Goal: Check status: Check status

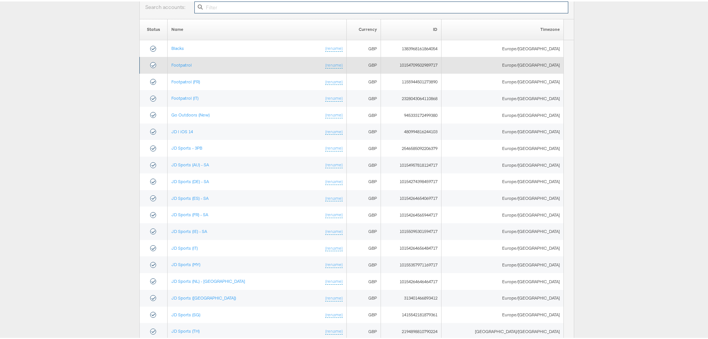
scroll to position [149, 0]
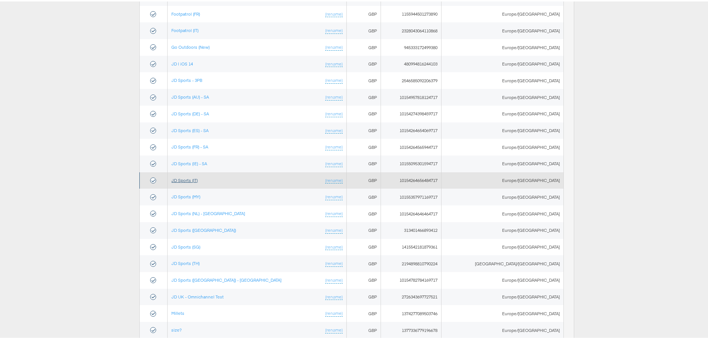
click at [196, 179] on link "JD Sports (IT)" at bounding box center [184, 179] width 26 height 6
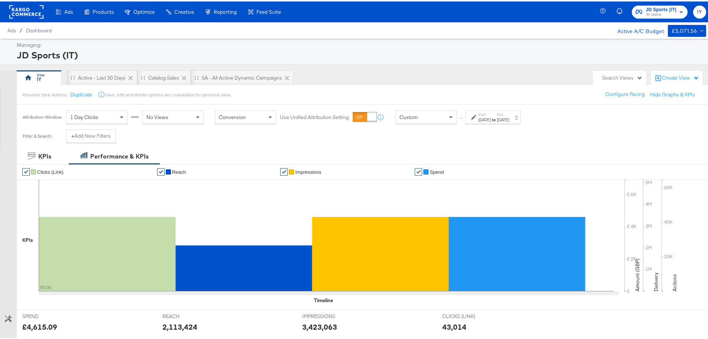
click at [491, 116] on div "Oct 5th 2025" at bounding box center [485, 118] width 12 height 6
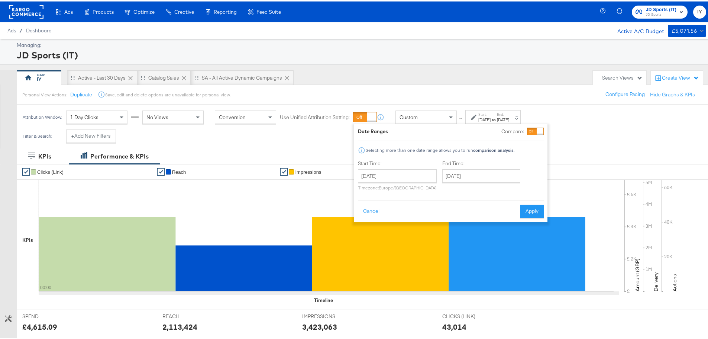
click at [491, 116] on div "Oct 5th 2025" at bounding box center [485, 118] width 12 height 6
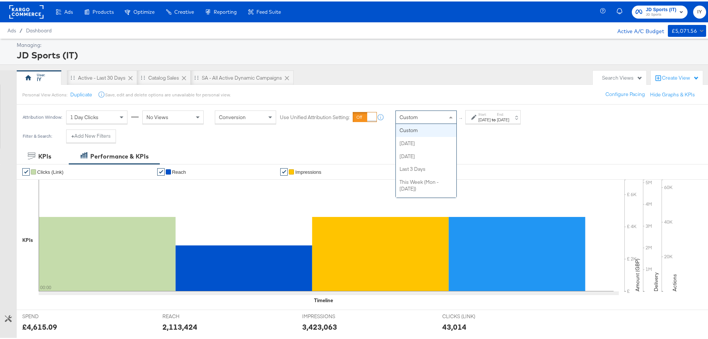
click at [434, 110] on div "Custom" at bounding box center [426, 115] width 61 height 13
click at [480, 120] on div "Oct 5th 2025" at bounding box center [485, 118] width 12 height 6
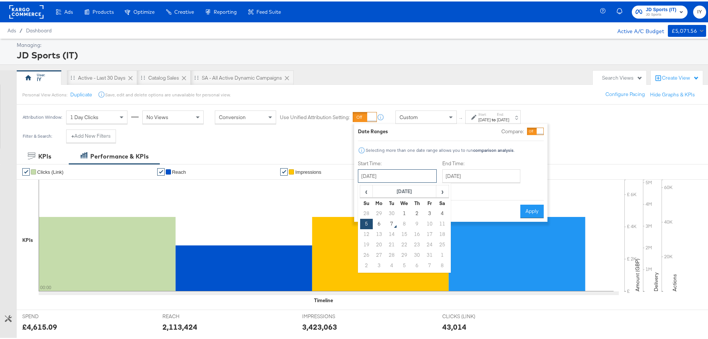
click at [408, 170] on input "October 5th 2025" at bounding box center [397, 174] width 79 height 13
click at [377, 221] on td "6" at bounding box center [379, 222] width 13 height 10
type input "October 6th 2025"
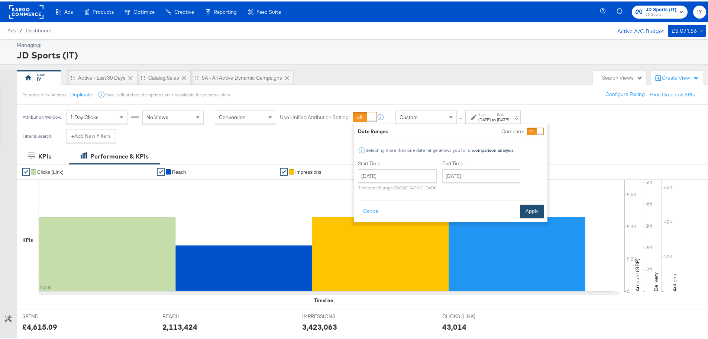
click at [531, 208] on button "Apply" at bounding box center [532, 209] width 23 height 13
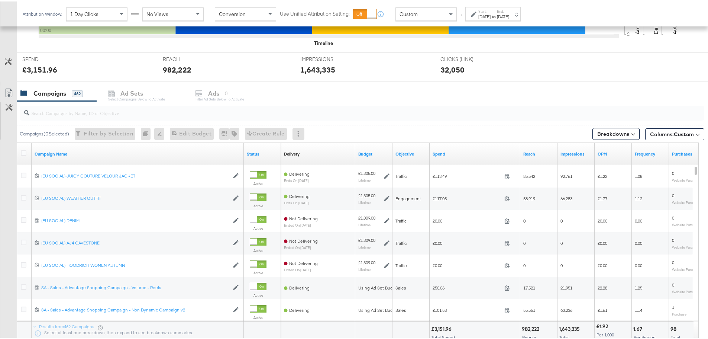
scroll to position [260, 0]
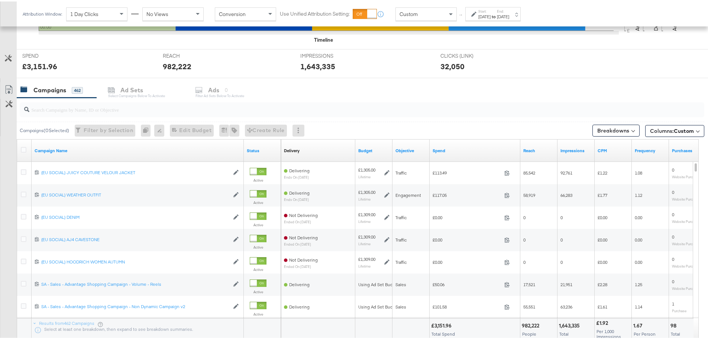
click at [49, 109] on input "search" at bounding box center [335, 105] width 613 height 15
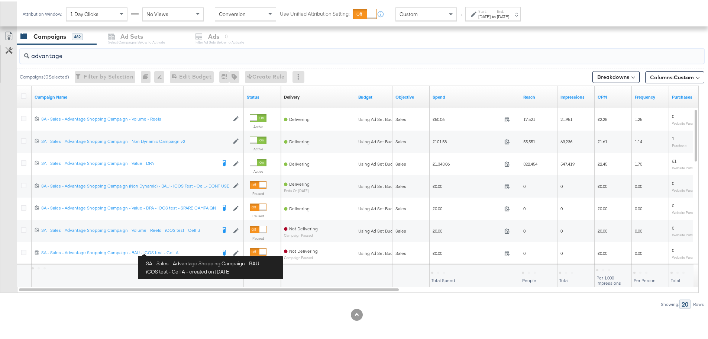
scroll to position [315, 0]
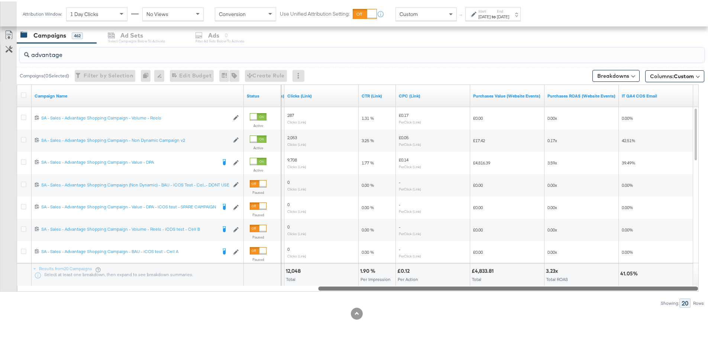
drag, startPoint x: 168, startPoint y: 285, endPoint x: 709, endPoint y: 289, distance: 540.4
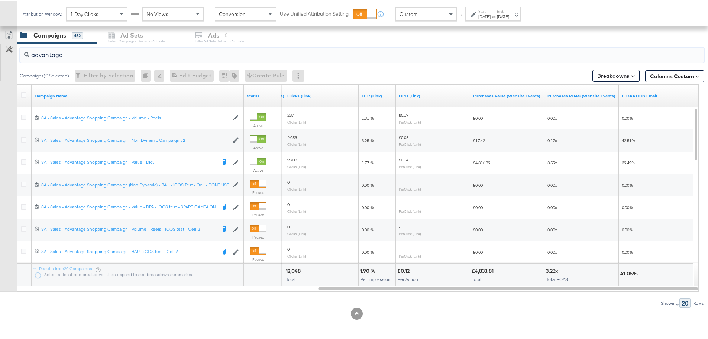
drag, startPoint x: 67, startPoint y: 51, endPoint x: -25, endPoint y: 58, distance: 92.2
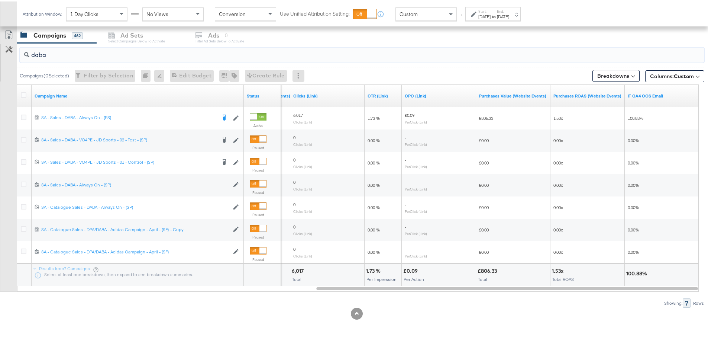
type input "daba"
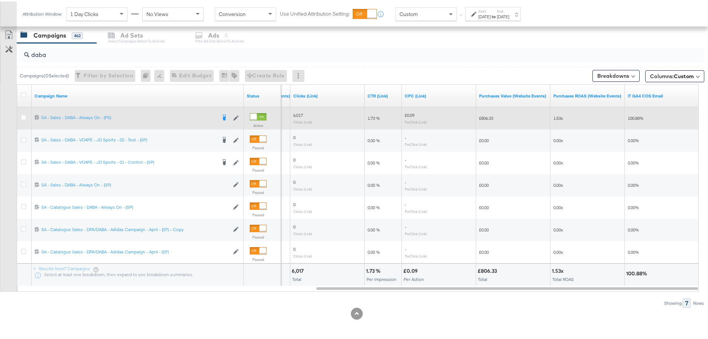
click at [21, 112] on div at bounding box center [25, 116] width 14 height 13
click at [22, 115] on icon at bounding box center [24, 116] width 6 height 6
click at [0, 0] on input "checkbox" at bounding box center [0, 0] width 0 height 0
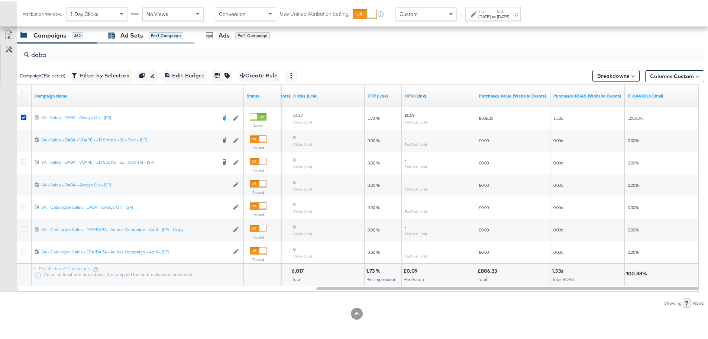
click at [123, 37] on div "Ad Sets" at bounding box center [131, 34] width 23 height 9
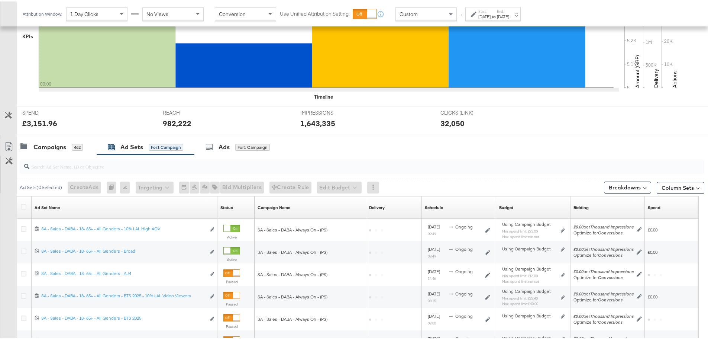
scroll to position [293, 0]
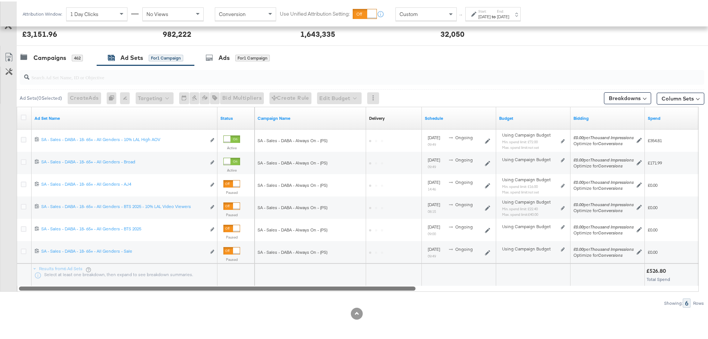
drag, startPoint x: 348, startPoint y: 287, endPoint x: 224, endPoint y: 326, distance: 130.5
click at [224, 326] on div "KPIs Performance & KPIs Customize KPIs ✔ Clicks (Link) ✔ Reach ✔ Impressions ✔ …" at bounding box center [357, 96] width 714 height 484
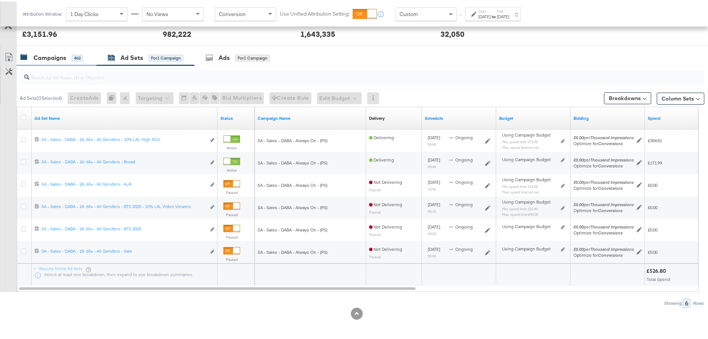
click at [37, 56] on div "Campaigns" at bounding box center [49, 56] width 33 height 9
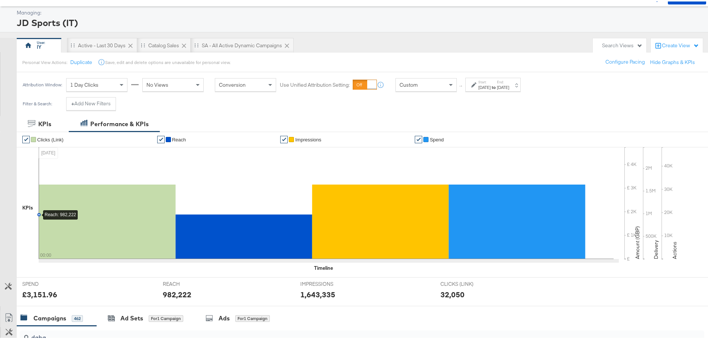
scroll to position [0, 0]
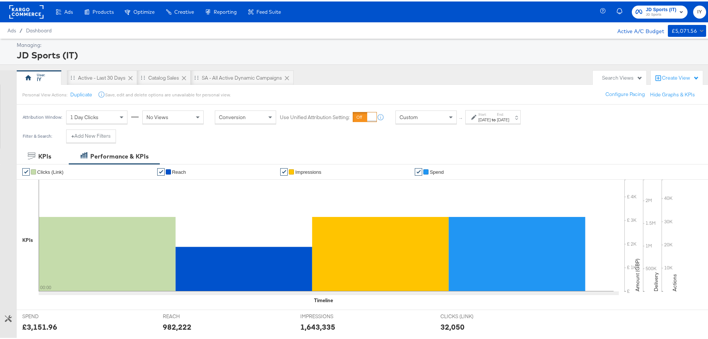
click at [647, 1] on div "JD Sports (IT) JD Sports IY" at bounding box center [658, 10] width 111 height 21
click at [648, 10] on span "JD Sports (IT)" at bounding box center [661, 8] width 30 height 8
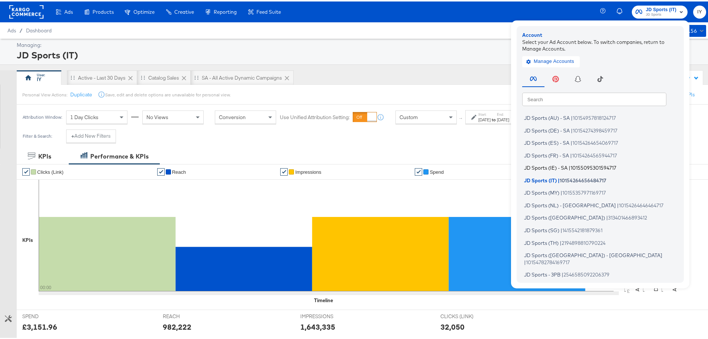
scroll to position [74, 0]
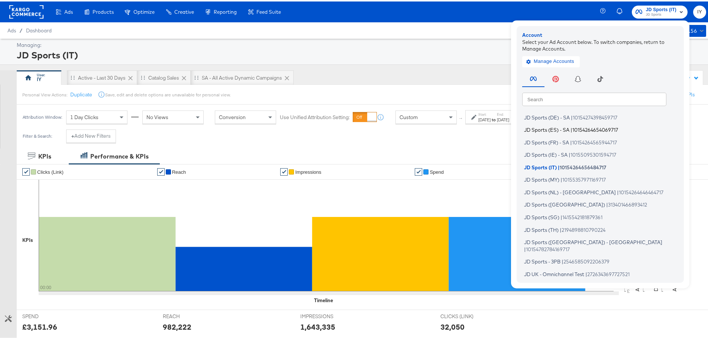
click at [552, 130] on span "JD Sports (ES) - SA" at bounding box center [546, 128] width 45 height 6
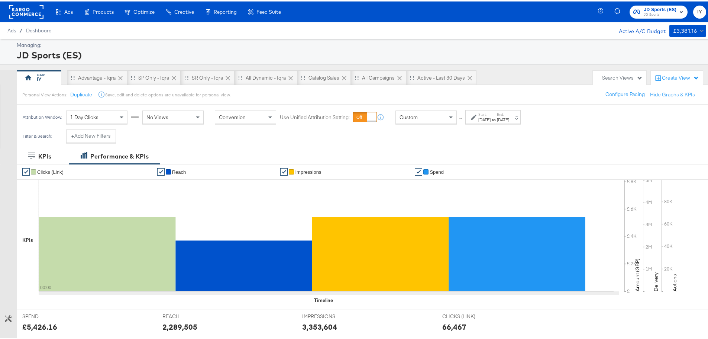
click at [510, 114] on div "Start: [DATE] to End: [DATE]" at bounding box center [494, 115] width 31 height 11
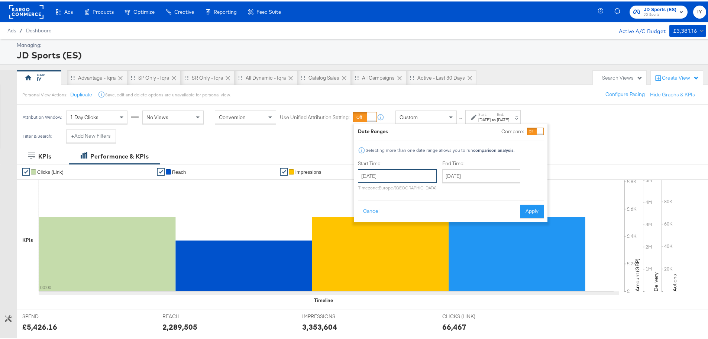
click at [398, 174] on input "[DATE]" at bounding box center [397, 174] width 79 height 13
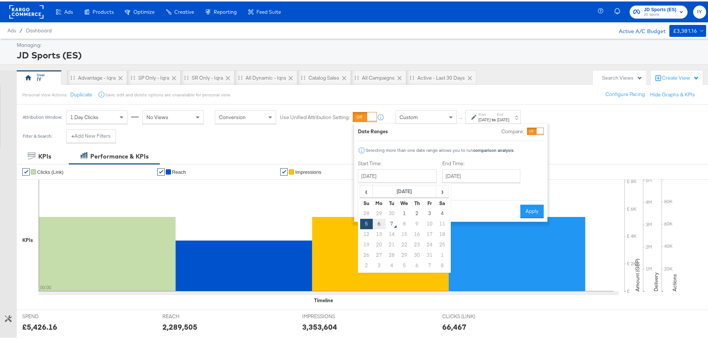
click at [376, 223] on td "6" at bounding box center [379, 222] width 13 height 10
type input "[DATE]"
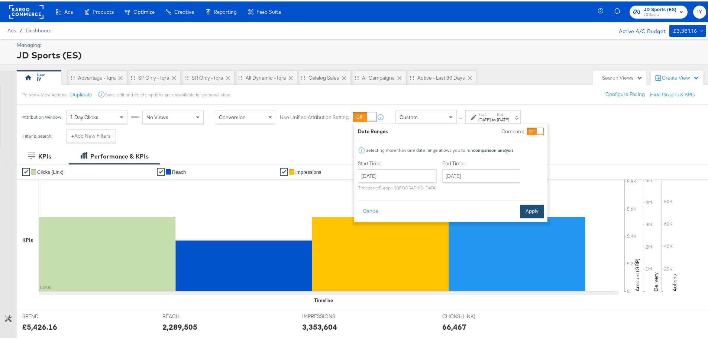
click at [530, 208] on button "Apply" at bounding box center [532, 209] width 23 height 13
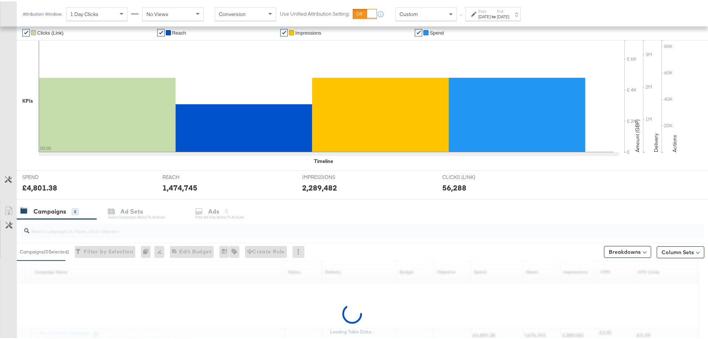
scroll to position [203, 0]
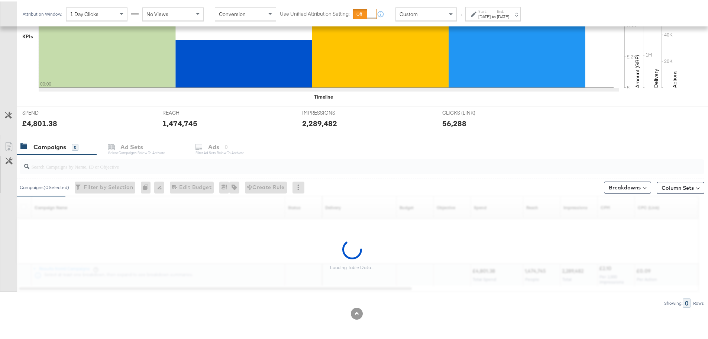
click at [68, 167] on input "search" at bounding box center [335, 162] width 613 height 15
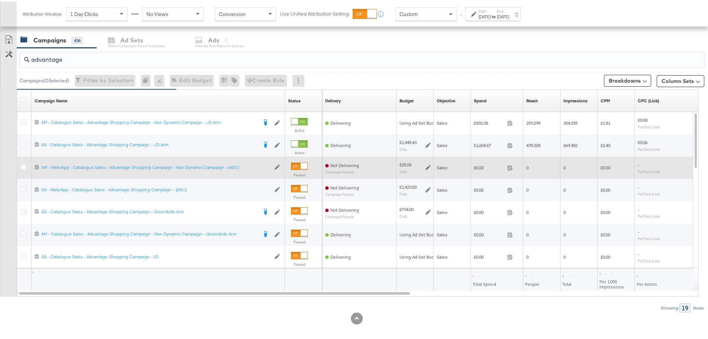
scroll to position [315, 0]
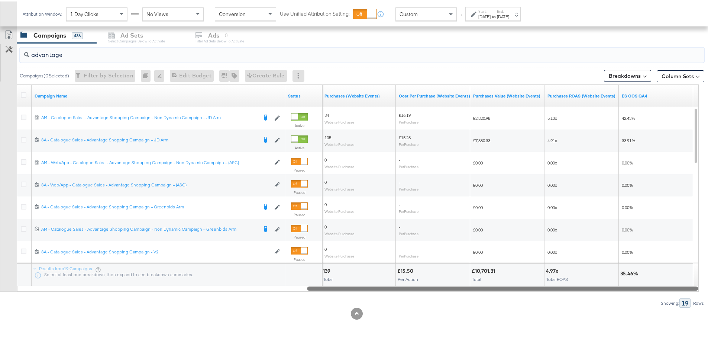
drag, startPoint x: 304, startPoint y: 287, endPoint x: 623, endPoint y: 289, distance: 318.4
click at [623, 289] on div at bounding box center [502, 286] width 391 height 6
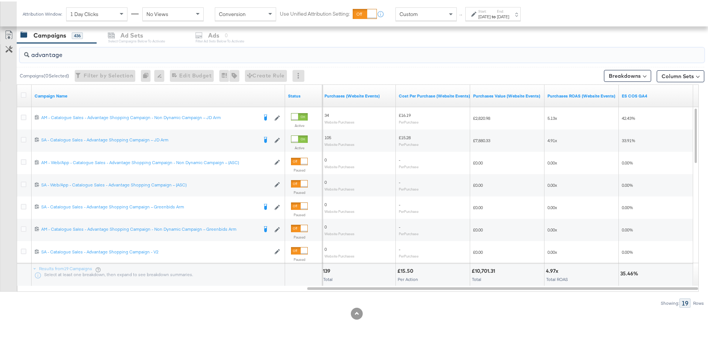
drag, startPoint x: 79, startPoint y: 58, endPoint x: 17, endPoint y: 59, distance: 62.5
click at [17, 59] on div "advantage" at bounding box center [361, 54] width 688 height 24
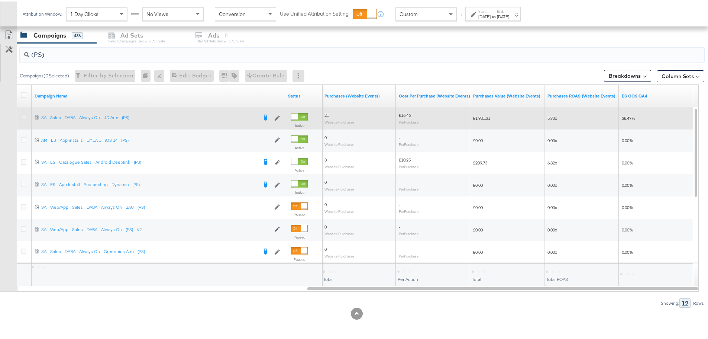
type input "(PS)"
click at [23, 113] on icon at bounding box center [24, 116] width 6 height 6
click at [0, 0] on input "checkbox" at bounding box center [0, 0] width 0 height 0
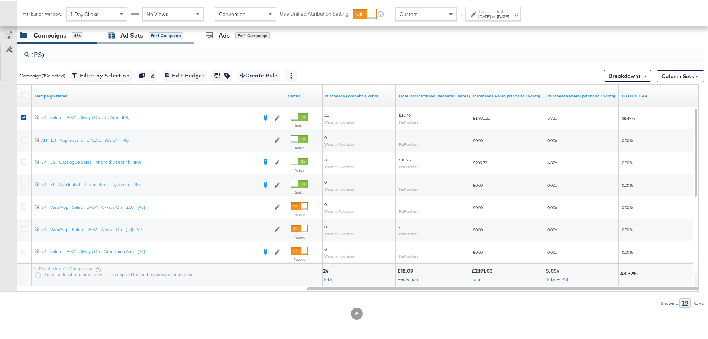
click at [130, 32] on div "Ad Sets" at bounding box center [131, 34] width 23 height 9
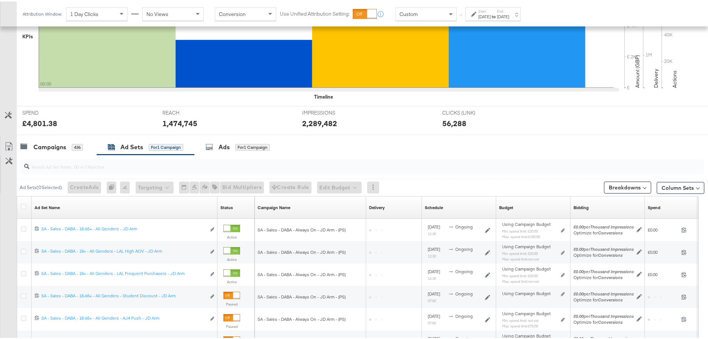
scroll to position [293, 0]
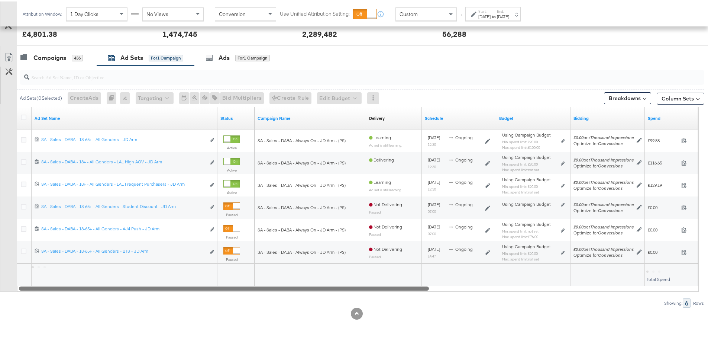
drag, startPoint x: 356, startPoint y: 287, endPoint x: 257, endPoint y: 283, distance: 99.8
click at [257, 283] on div "Ad Set Name Status Campaign Name Delivery Sorting Unavailable Schedule Budget B…" at bounding box center [358, 197] width 682 height 185
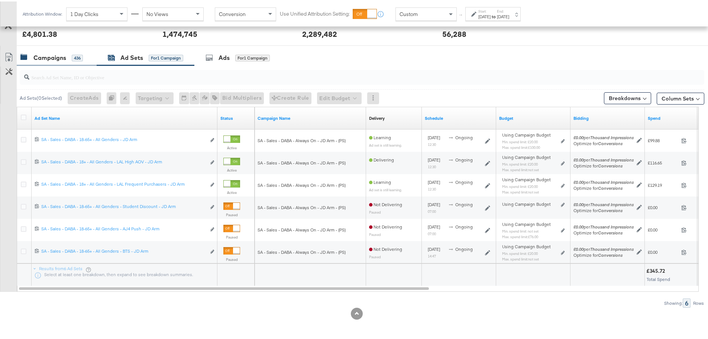
click at [38, 57] on div "Campaigns" at bounding box center [49, 56] width 33 height 9
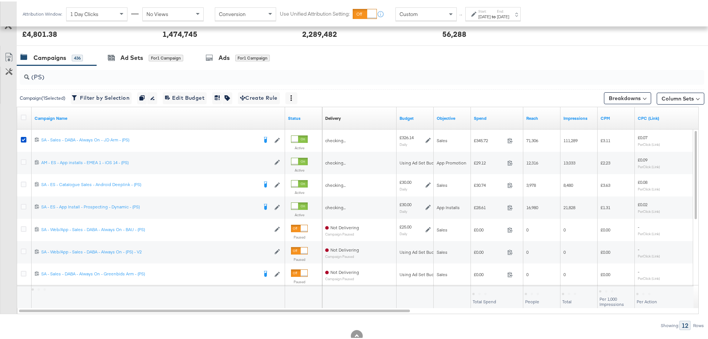
scroll to position [315, 0]
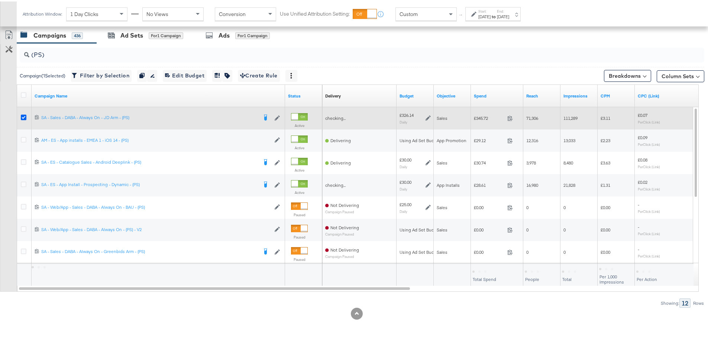
click at [25, 115] on icon at bounding box center [24, 116] width 6 height 6
click at [0, 0] on input "checkbox" at bounding box center [0, 0] width 0 height 0
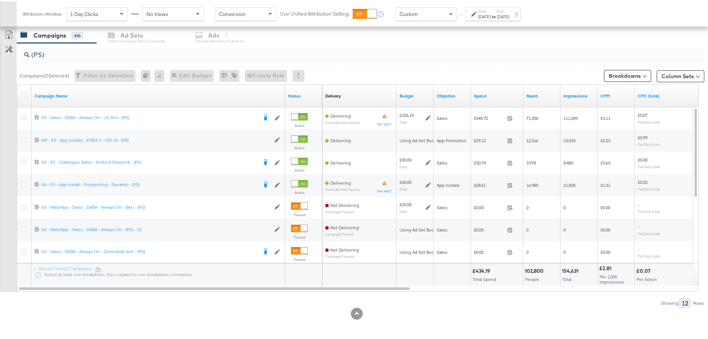
click at [41, 55] on input "(PS)" at bounding box center [335, 50] width 613 height 15
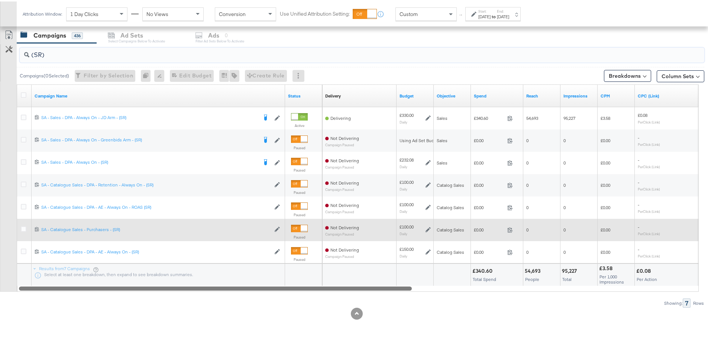
drag, startPoint x: 266, startPoint y: 285, endPoint x: 190, endPoint y: 238, distance: 89.2
click at [150, 269] on div "Campaign Name Status Delivery Sorting Unavailable Budget Objective Spend Reach …" at bounding box center [358, 186] width 682 height 207
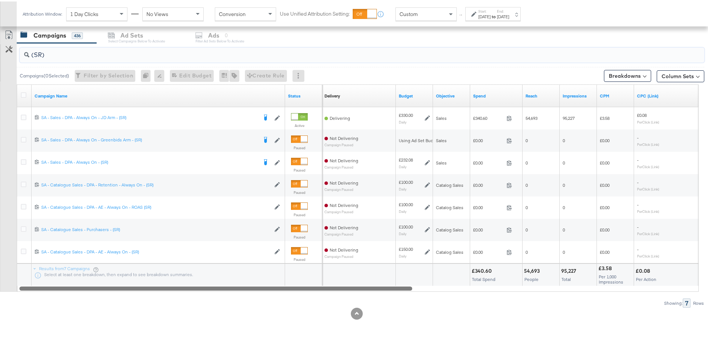
type input "(SR)"
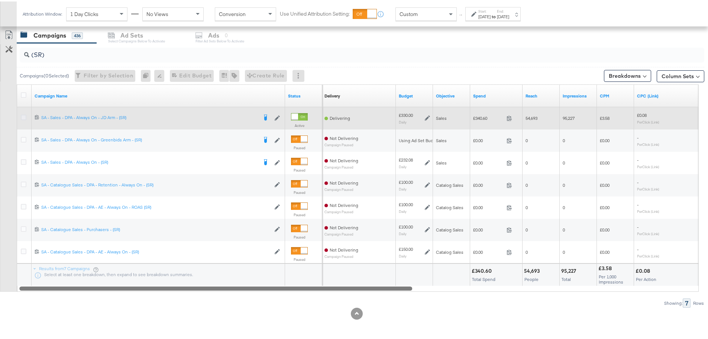
click at [23, 116] on icon at bounding box center [24, 116] width 6 height 6
click at [0, 0] on input "checkbox" at bounding box center [0, 0] width 0 height 0
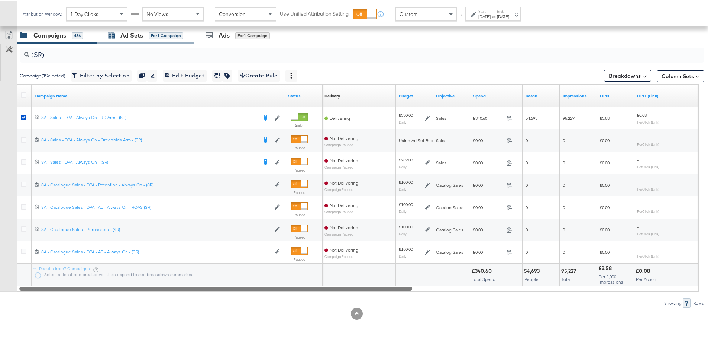
click at [130, 34] on div "Ad Sets" at bounding box center [131, 34] width 23 height 9
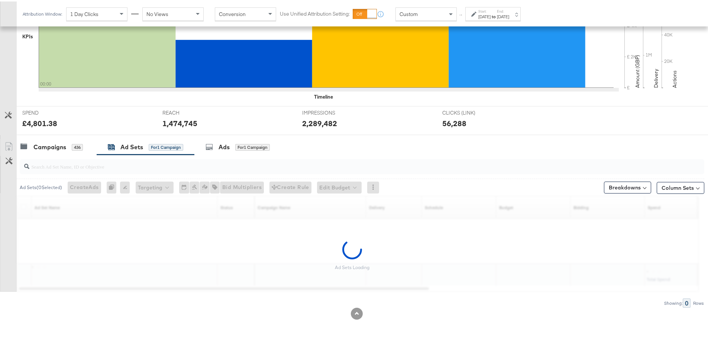
scroll to position [203, 0]
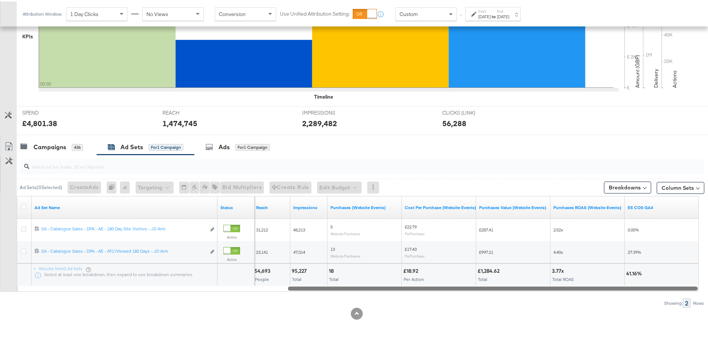
drag, startPoint x: 286, startPoint y: 286, endPoint x: 687, endPoint y: 286, distance: 401.3
click at [687, 286] on div at bounding box center [493, 286] width 410 height 6
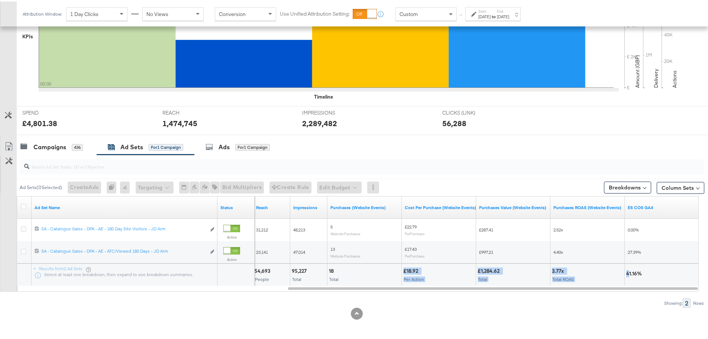
drag, startPoint x: 630, startPoint y: 284, endPoint x: 390, endPoint y: 283, distance: 240.3
click at [390, 283] on div "54,693 People 95,227 Total 18 Total £18.92 Per Action £1,284.62 Total 3.77x Tot…" at bounding box center [254, 273] width 889 height 22
click at [451, 300] on div "Showing: 2 Rows" at bounding box center [352, 301] width 705 height 9
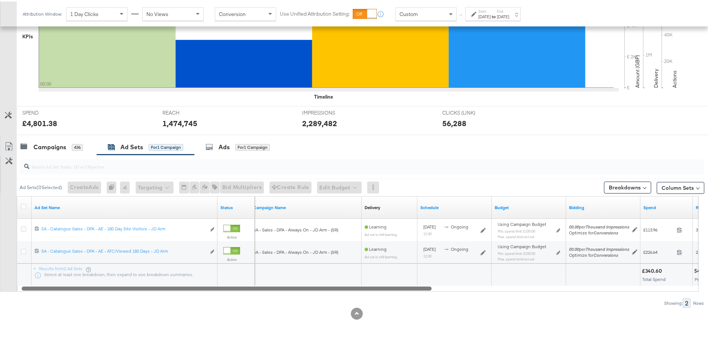
drag, startPoint x: 450, startPoint y: 286, endPoint x: 142, endPoint y: 295, distance: 308.1
click at [142, 295] on div "Ad Sets ( 0 Selected) Create Ads At least one ad set must be selected 0 Rename …" at bounding box center [352, 229] width 705 height 153
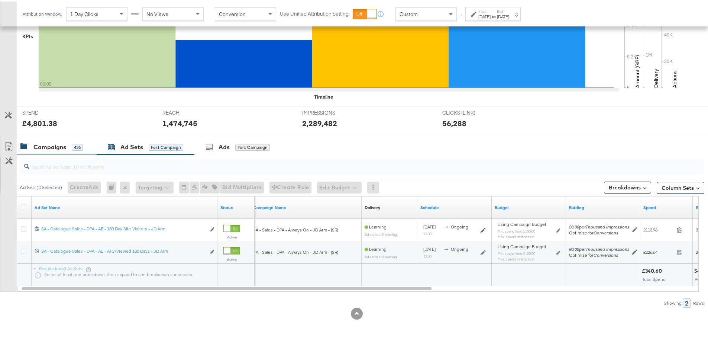
click at [47, 150] on div "Campaigns 436" at bounding box center [57, 146] width 80 height 16
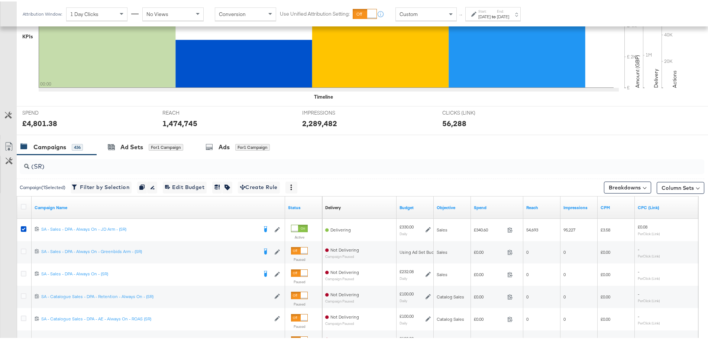
scroll to position [315, 0]
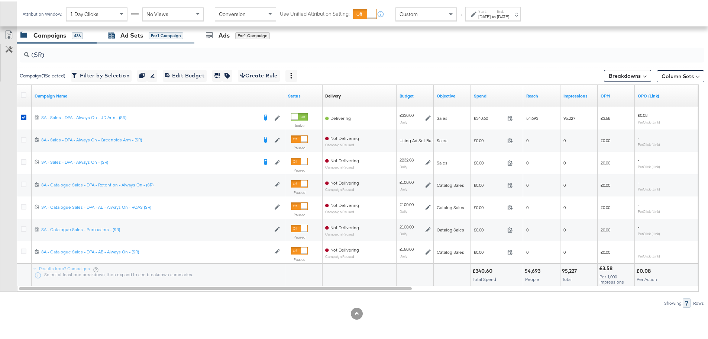
click at [147, 33] on div "Ad Sets for 1 Campaign" at bounding box center [145, 34] width 75 height 9
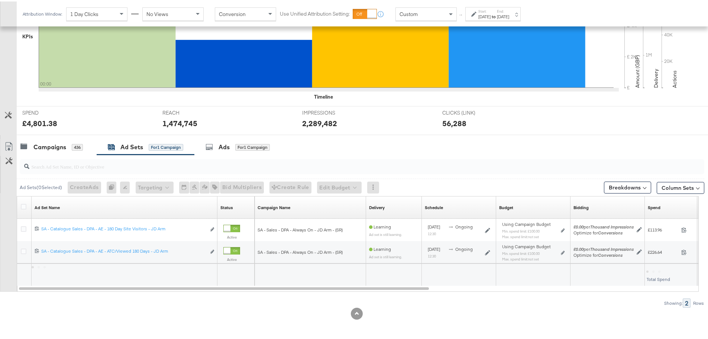
scroll to position [203, 0]
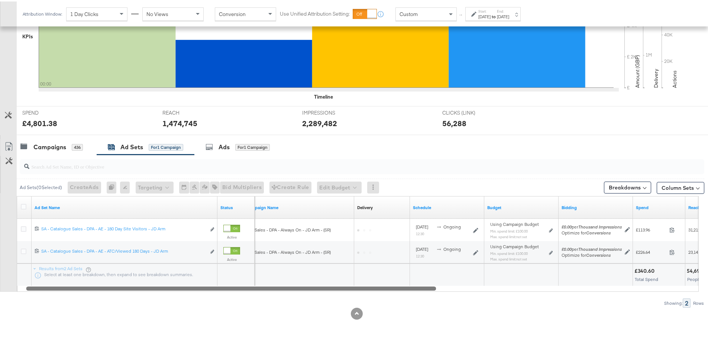
drag, startPoint x: 327, startPoint y: 288, endPoint x: 410, endPoint y: 307, distance: 85.0
click at [410, 307] on div "KPIs Performance & KPIs Customize KPIs ✔ Clicks (Link) ✔ Reach ✔ Impressions ✔ …" at bounding box center [357, 140] width 714 height 395
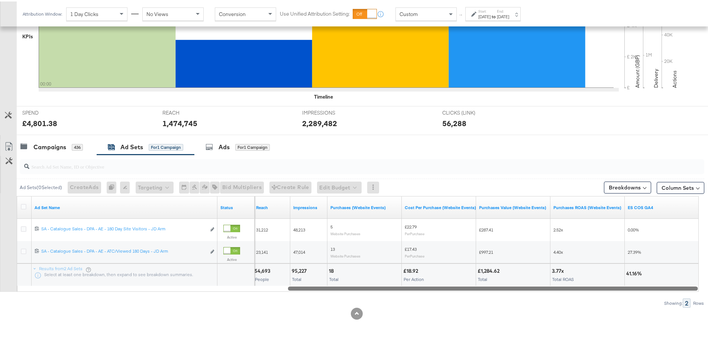
drag, startPoint x: 315, startPoint y: 286, endPoint x: 714, endPoint y: 295, distance: 398.4
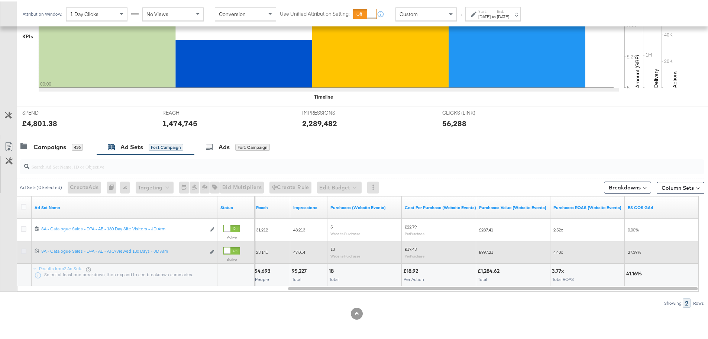
click at [23, 249] on icon at bounding box center [24, 250] width 6 height 6
click at [0, 0] on input "checkbox" at bounding box center [0, 0] width 0 height 0
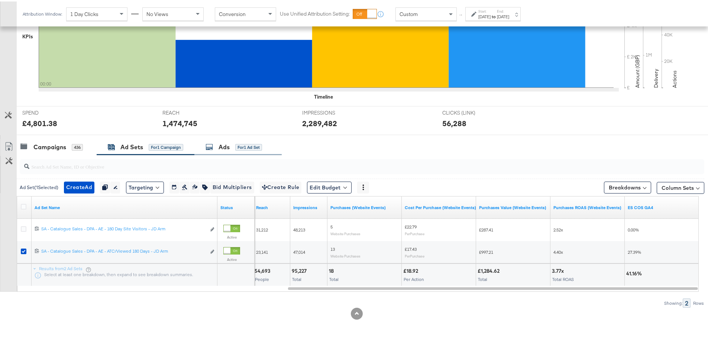
click at [219, 148] on div "Ads for 1 Ad Set" at bounding box center [234, 145] width 57 height 9
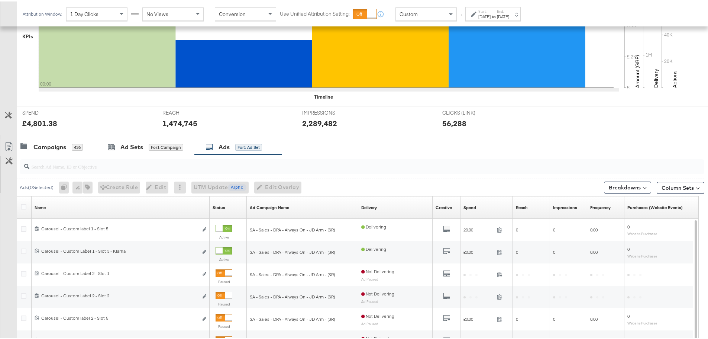
scroll to position [315, 0]
